Goal: Task Accomplishment & Management: Use online tool/utility

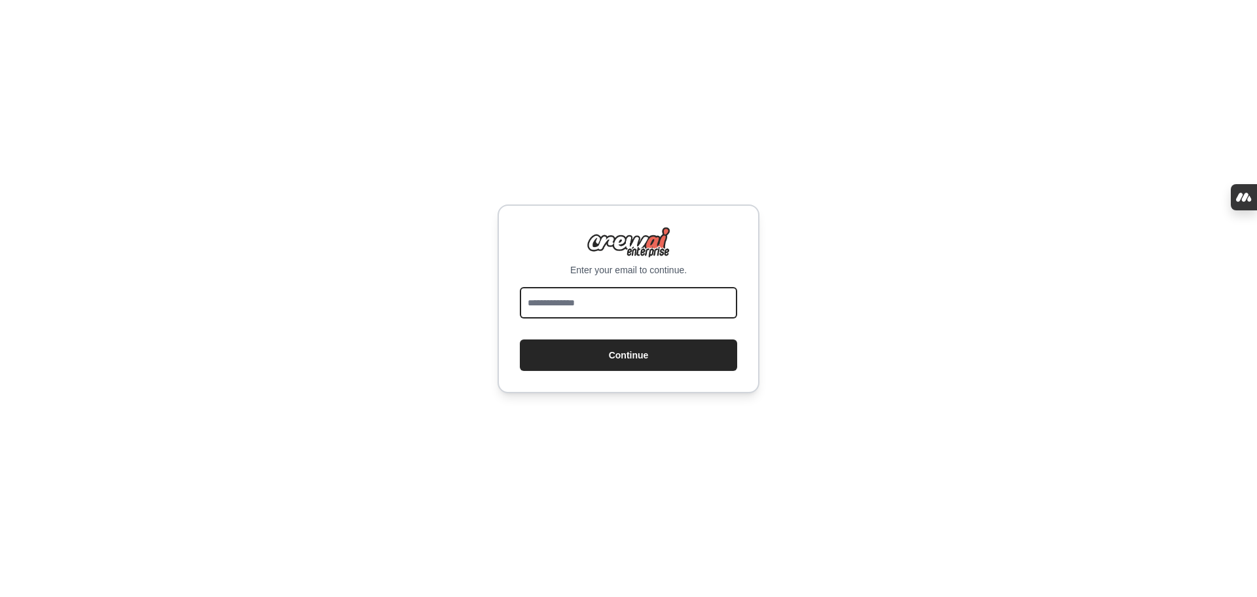
click at [642, 300] on input "email" at bounding box center [628, 302] width 217 height 31
type input "**********"
click at [646, 371] on div "**********" at bounding box center [629, 298] width 262 height 189
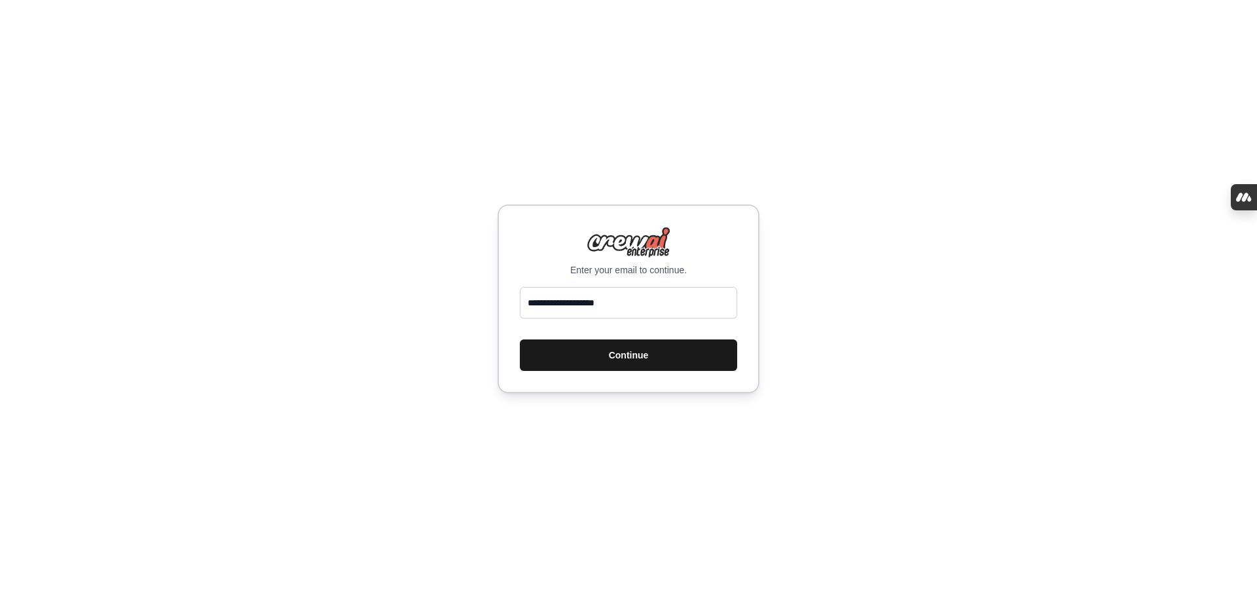
click at [616, 350] on button "Continue" at bounding box center [628, 354] width 217 height 31
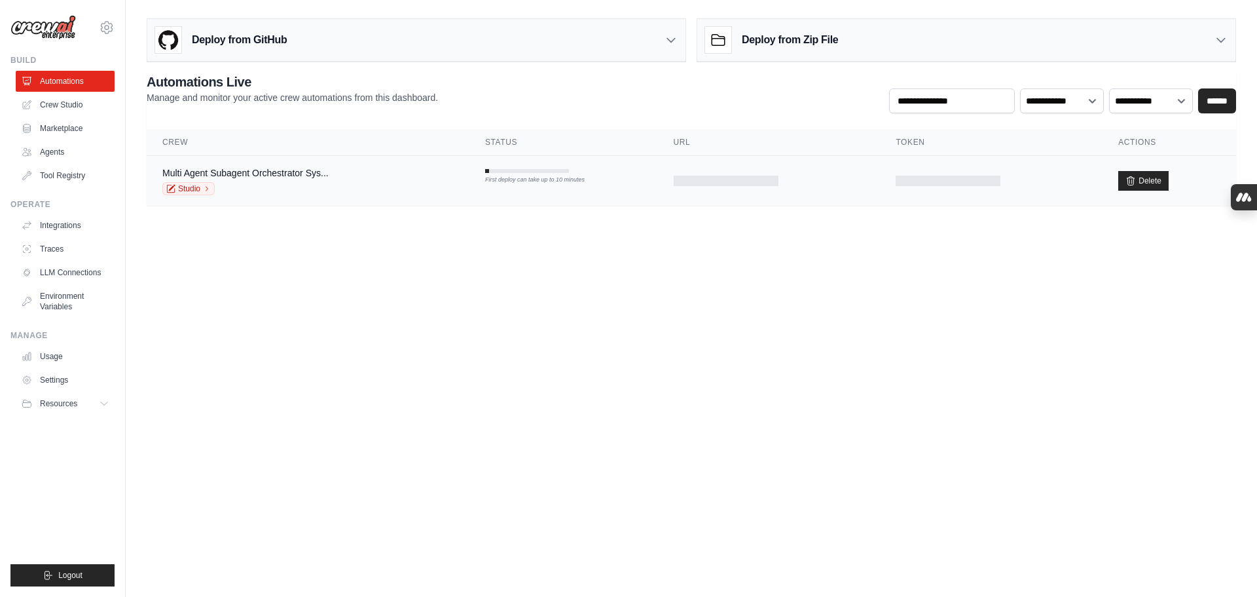
click at [259, 166] on div "Multi Agent Subagent Orchestrator Sys..." at bounding box center [245, 172] width 166 height 13
click at [253, 176] on link "Multi Agent Subagent Orchestrator Sys..." at bounding box center [245, 173] width 166 height 10
click at [326, 189] on div "Studio" at bounding box center [245, 188] width 166 height 13
click at [179, 190] on link "Studio" at bounding box center [188, 188] width 52 height 13
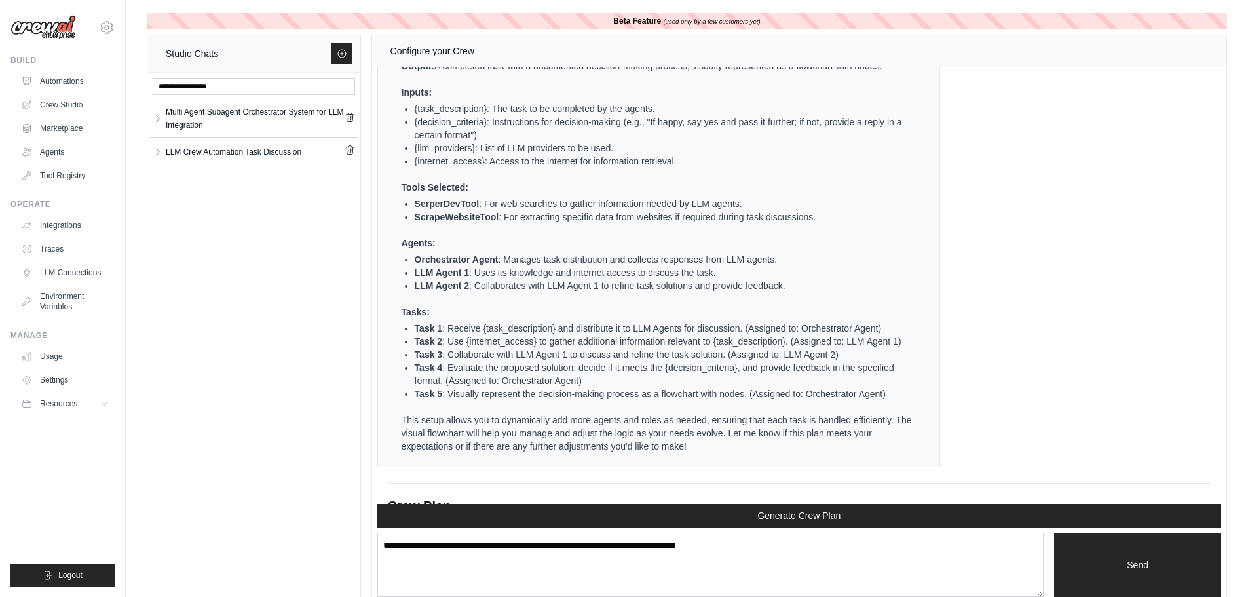
scroll to position [1400, 0]
click at [218, 156] on div "LLM Crew Automation Task Discussion" at bounding box center [234, 151] width 136 height 13
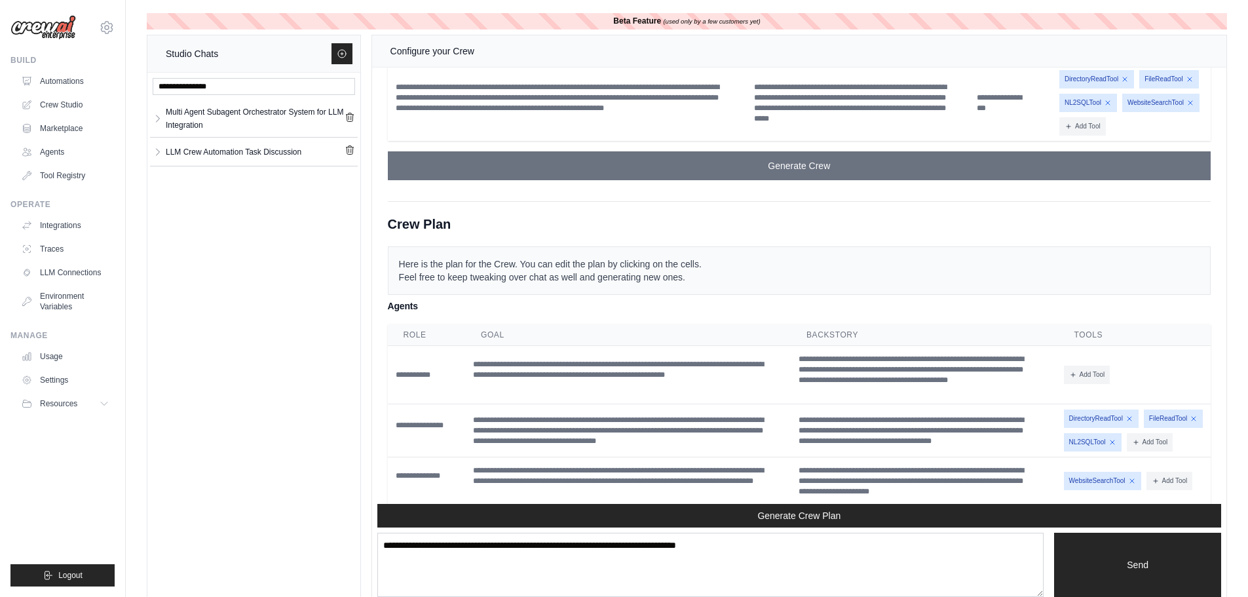
scroll to position [7124, 0]
